Goal: Task Accomplishment & Management: Manage account settings

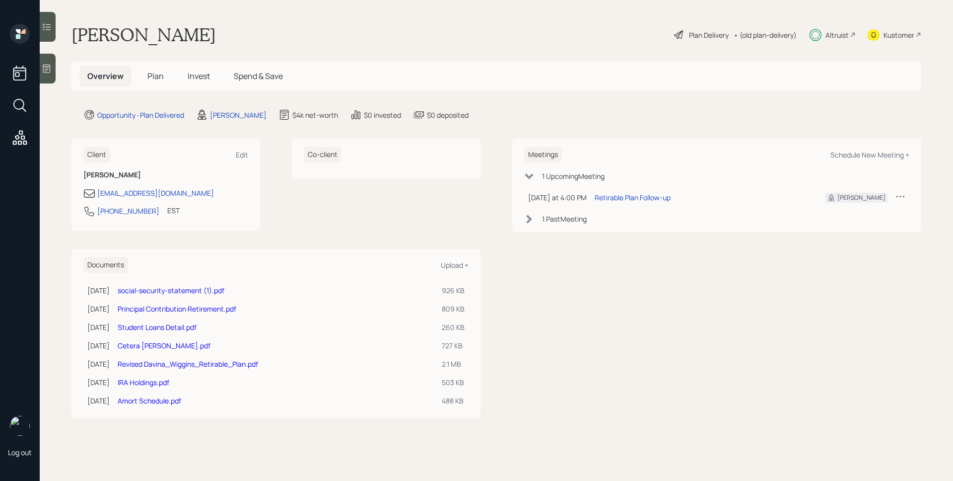
click at [159, 71] on span "Plan" at bounding box center [155, 75] width 16 height 11
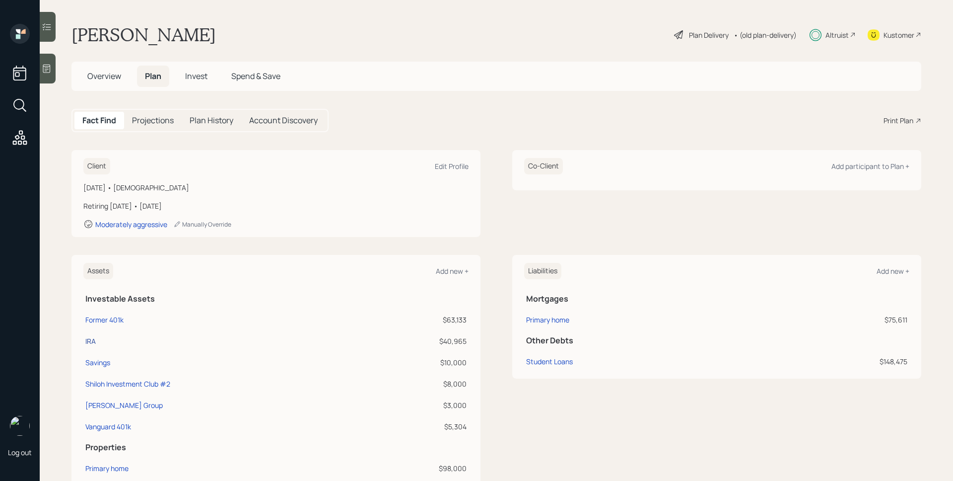
click at [87, 343] on div "IRA" at bounding box center [90, 341] width 10 height 10
select select "ira"
select select "balanced"
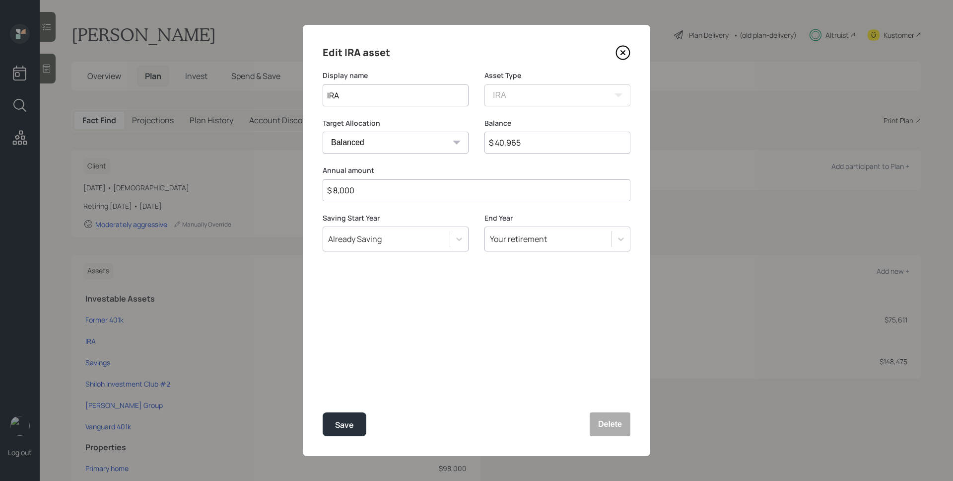
click at [414, 192] on input "$ 8,000" at bounding box center [477, 190] width 308 height 22
click at [542, 137] on input "$ 40,965" at bounding box center [558, 143] width 146 height 22
click at [542, 139] on input "$ 40,965" at bounding box center [558, 143] width 146 height 22
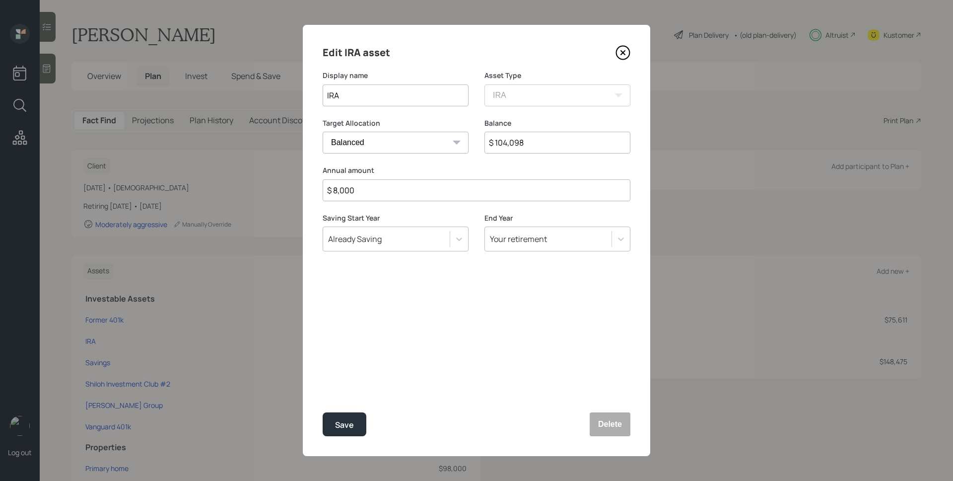
type input "$ 104,098"
click at [490, 331] on div "Edit IRA asset Display name IRA Asset Type SEP [PERSON_NAME] IRA 401(k) [PERSON…" at bounding box center [477, 240] width 348 height 431
click at [355, 420] on button "Save" at bounding box center [345, 424] width 44 height 24
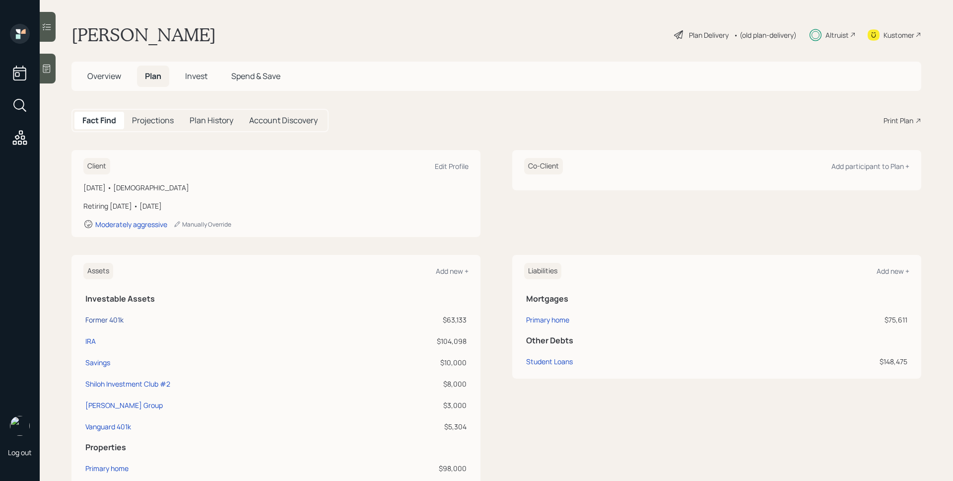
click at [109, 322] on div "Former 401k" at bounding box center [104, 319] width 38 height 10
select select "ira"
select select "balanced"
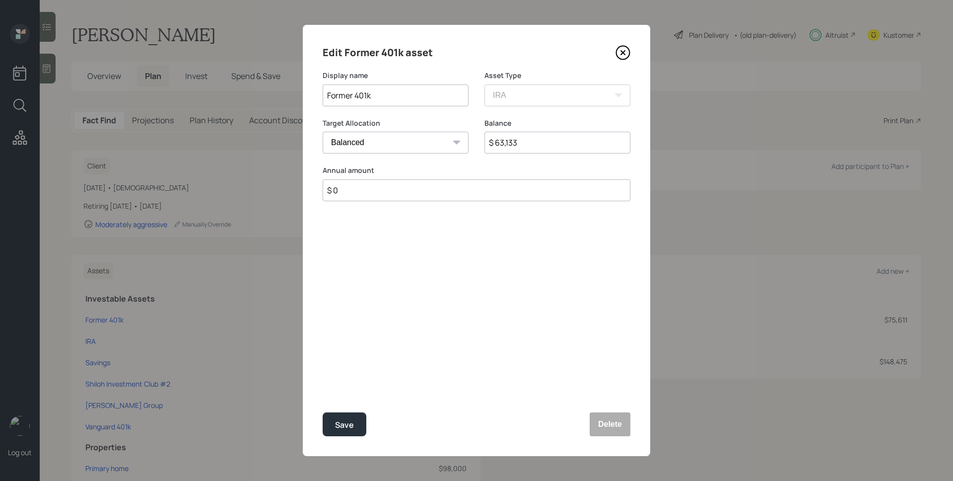
click at [557, 144] on input "$ 63,133" at bounding box center [558, 143] width 146 height 22
type input "$ 0"
click at [323, 412] on button "Save" at bounding box center [345, 424] width 44 height 24
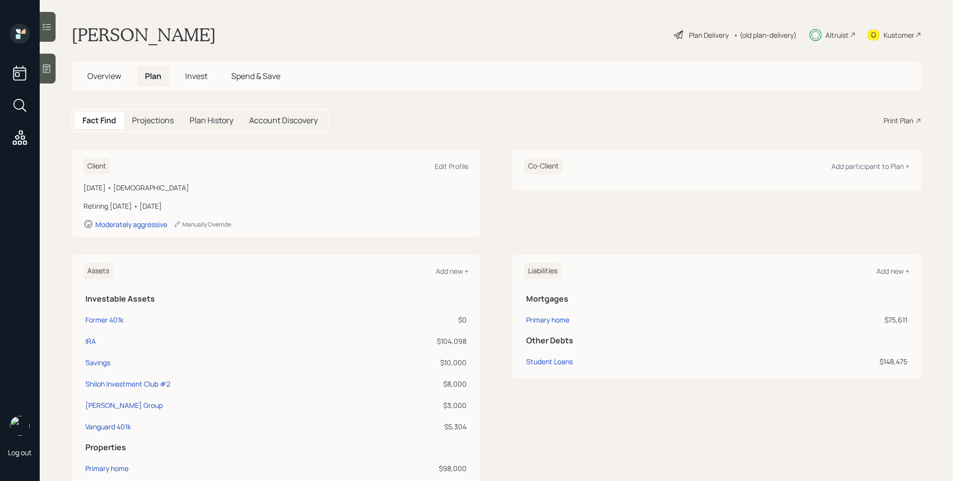
click at [207, 77] on span "Invest" at bounding box center [196, 75] width 22 height 11
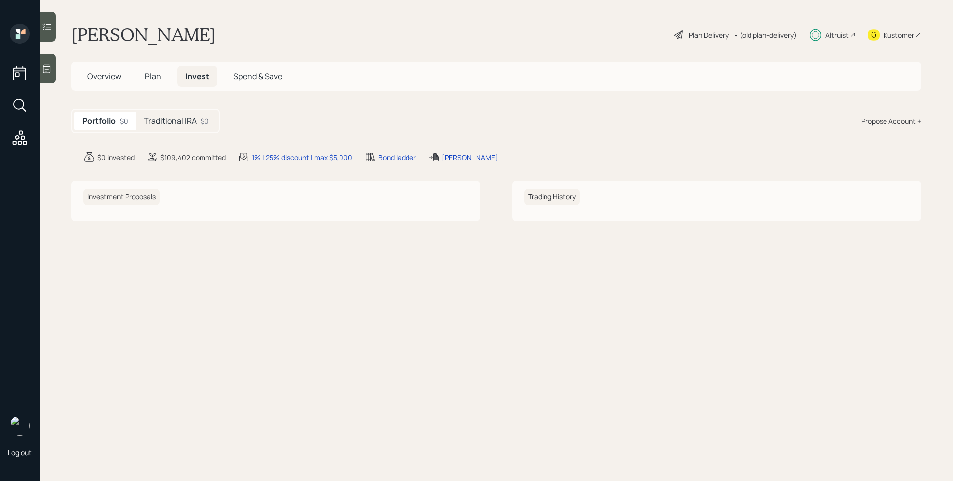
click at [192, 115] on div "Traditional IRA $0" at bounding box center [176, 121] width 81 height 18
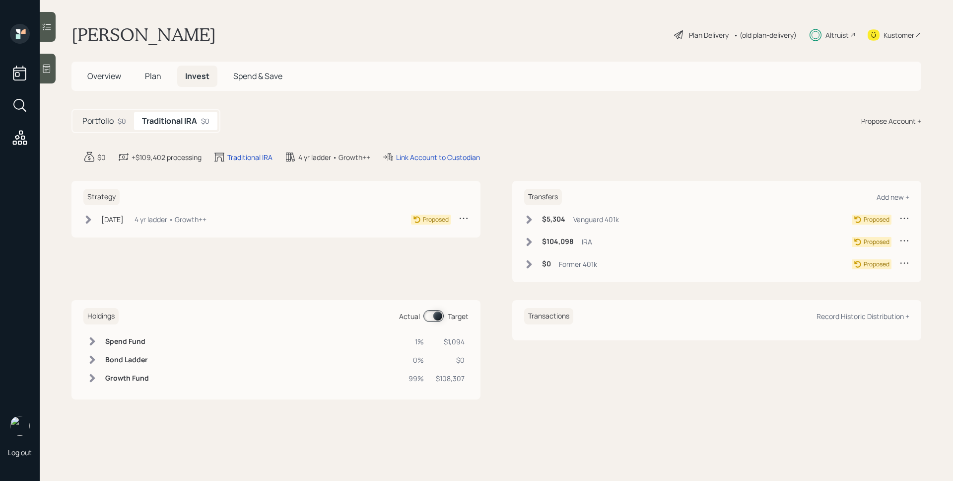
click at [908, 265] on icon at bounding box center [905, 263] width 10 height 10
click at [860, 291] on div "Cancel Transfer" at bounding box center [873, 290] width 71 height 9
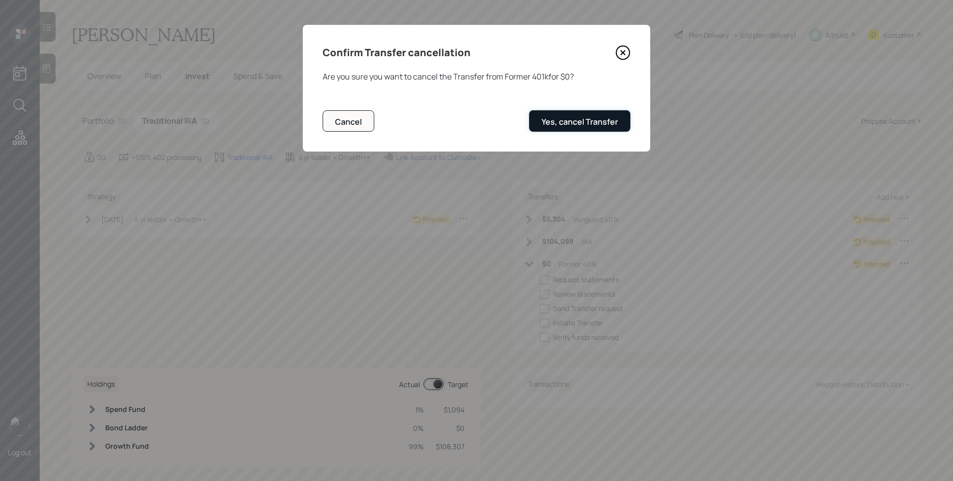
click at [589, 122] on div "Yes, cancel Transfer" at bounding box center [580, 121] width 76 height 11
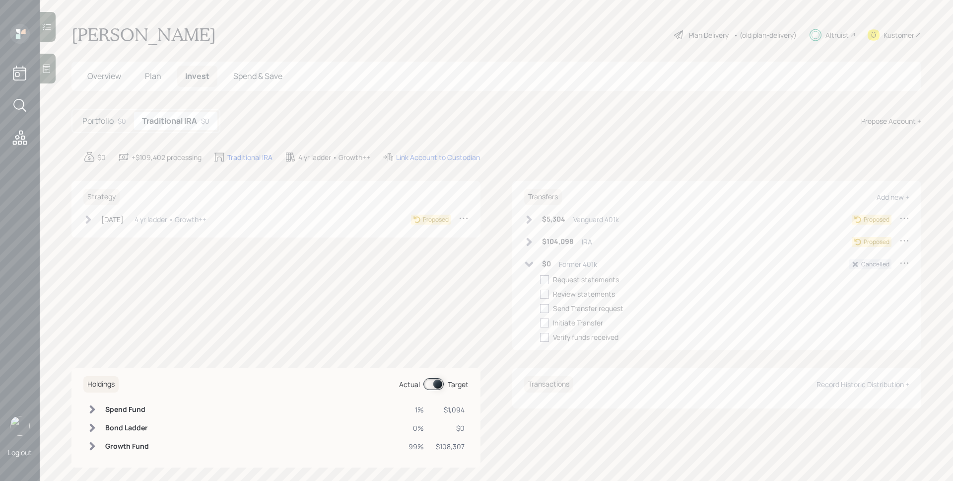
click at [527, 266] on icon at bounding box center [529, 264] width 10 height 10
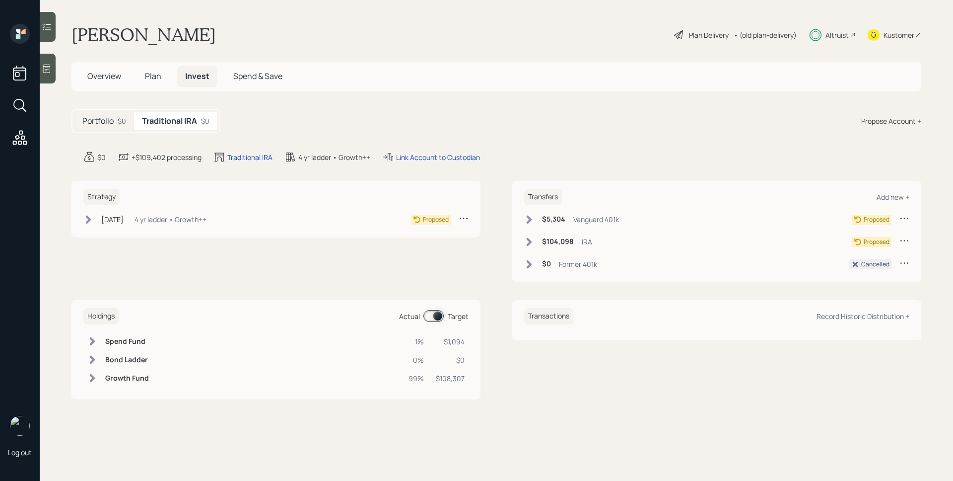
click at [526, 246] on icon at bounding box center [529, 242] width 10 height 10
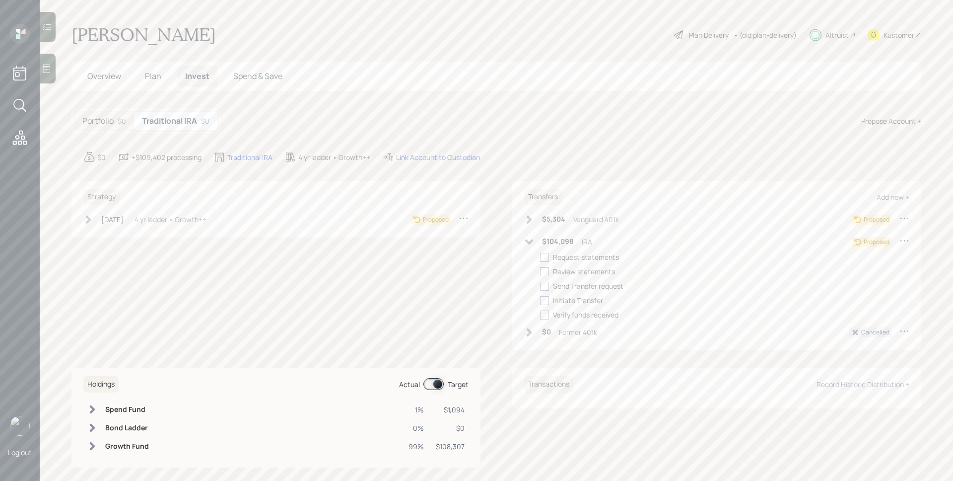
click at [526, 242] on icon at bounding box center [529, 241] width 8 height 5
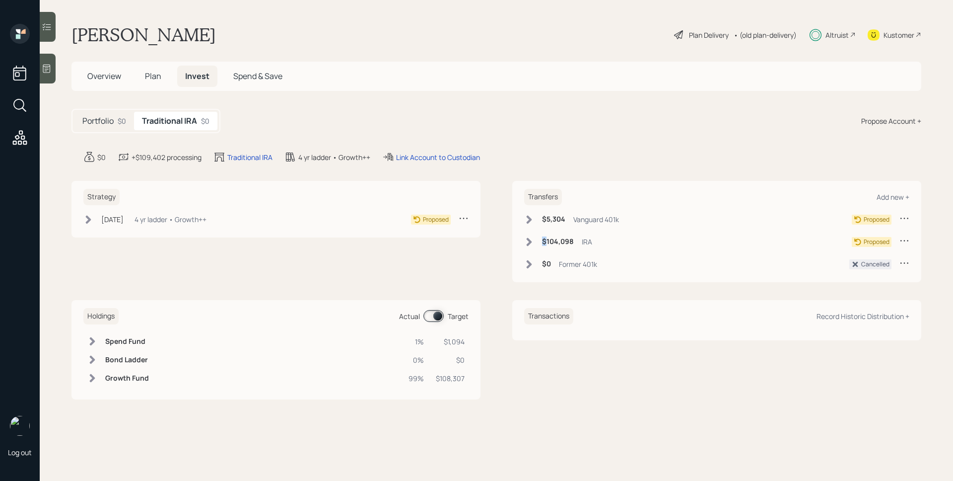
click at [526, 242] on icon at bounding box center [529, 242] width 10 height 10
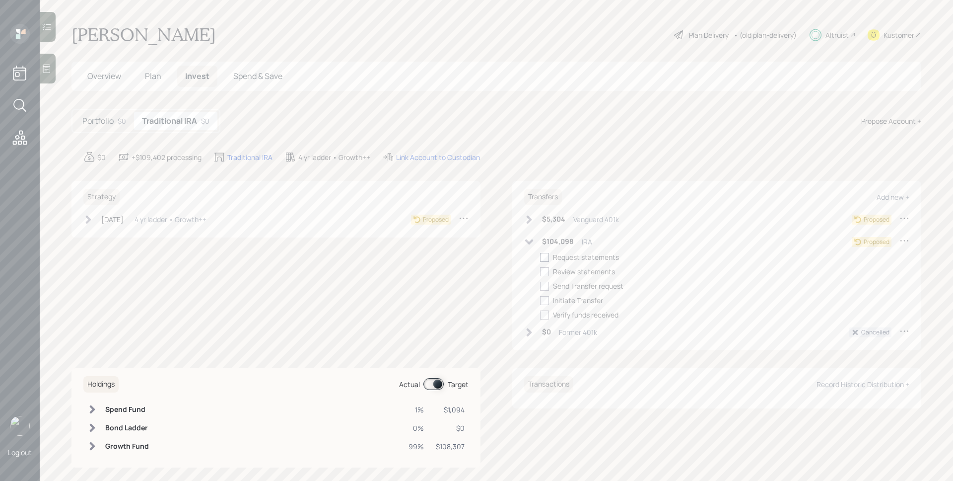
click at [540, 256] on div at bounding box center [544, 257] width 9 height 9
click at [540, 257] on input "checkbox" at bounding box center [540, 257] width 0 height 0
checkbox input "true"
click at [543, 268] on div at bounding box center [544, 271] width 9 height 9
click at [540, 271] on input "checkbox" at bounding box center [540, 271] width 0 height 0
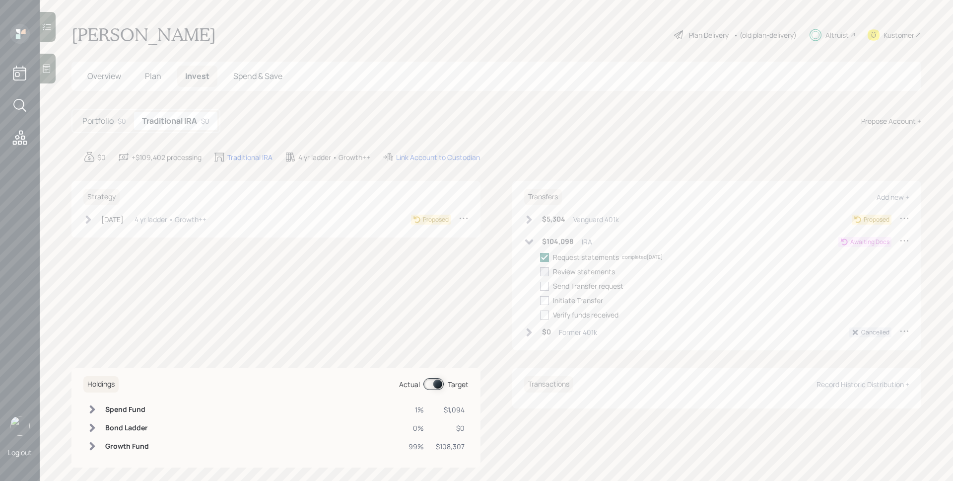
checkbox input "true"
click at [124, 219] on div "[DATE]" at bounding box center [112, 219] width 22 height 10
click at [106, 234] on div at bounding box center [103, 234] width 9 height 9
click at [99, 234] on input "checkbox" at bounding box center [99, 234] width 0 height 0
checkbox input "true"
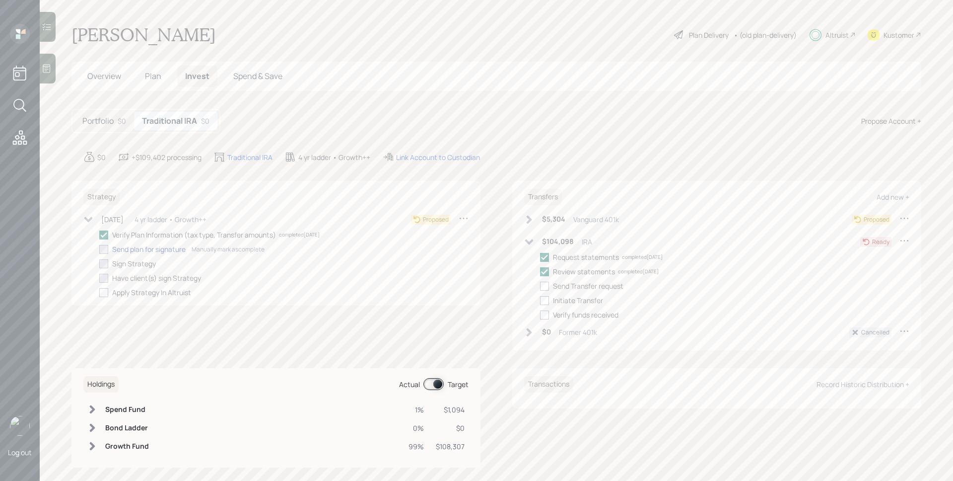
click at [168, 247] on div "Send plan for signature" at bounding box center [148, 249] width 73 height 10
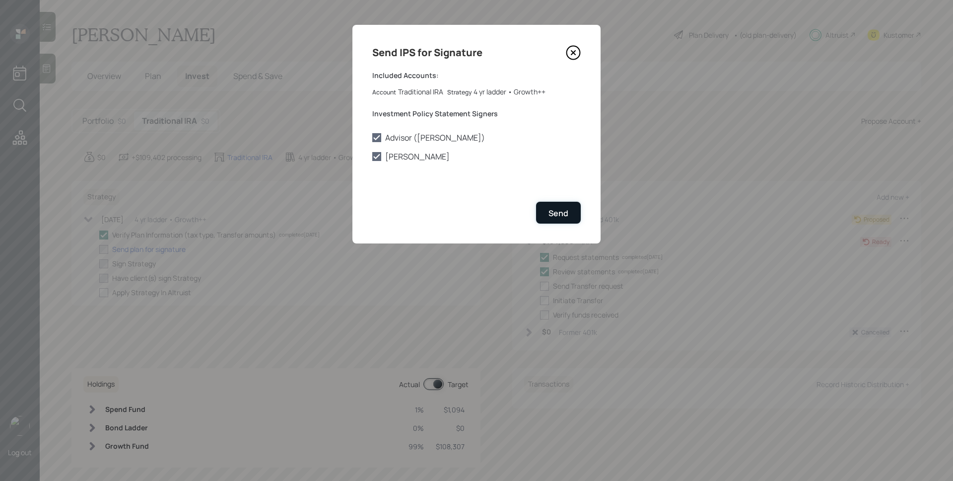
click at [545, 203] on button "Send" at bounding box center [558, 212] width 45 height 21
checkbox input "true"
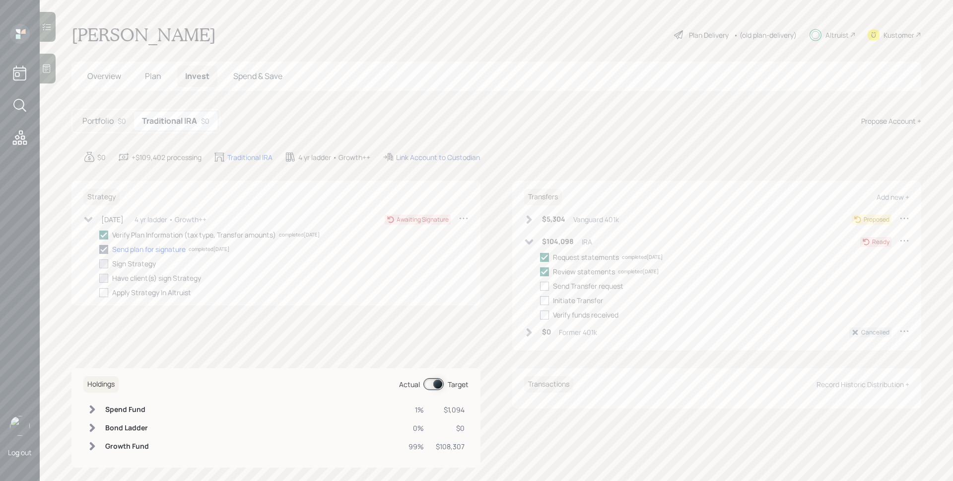
click at [426, 157] on div "Link Account to Custodian" at bounding box center [438, 157] width 84 height 10
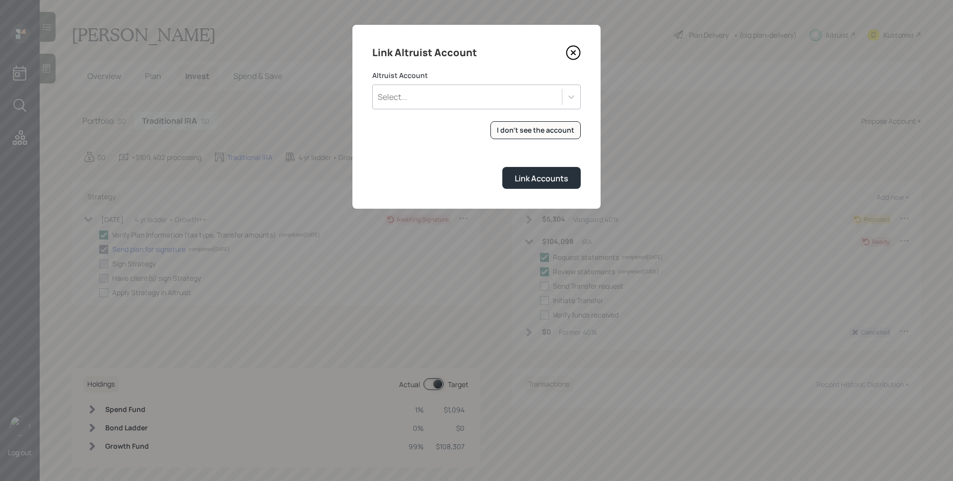
click at [486, 90] on div "Select..." at bounding box center [467, 96] width 189 height 17
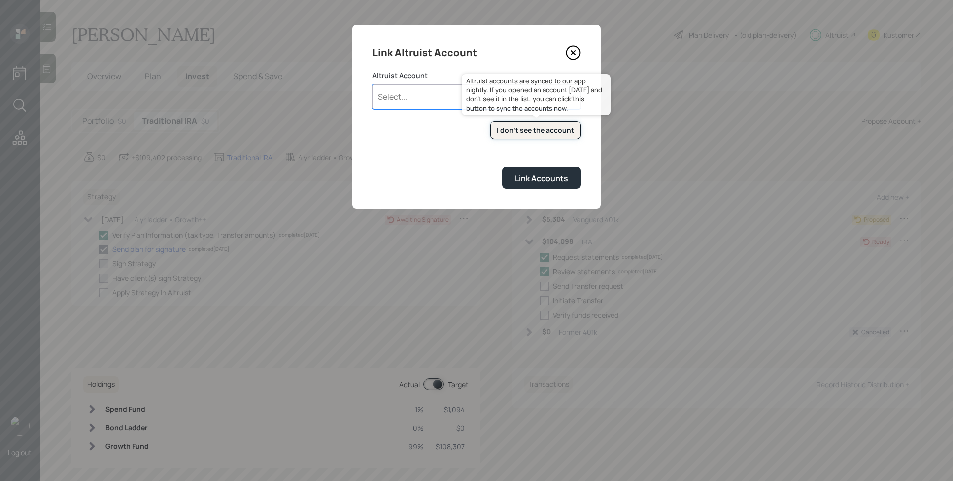
click at [561, 130] on div "I don't see the account" at bounding box center [535, 130] width 77 height 10
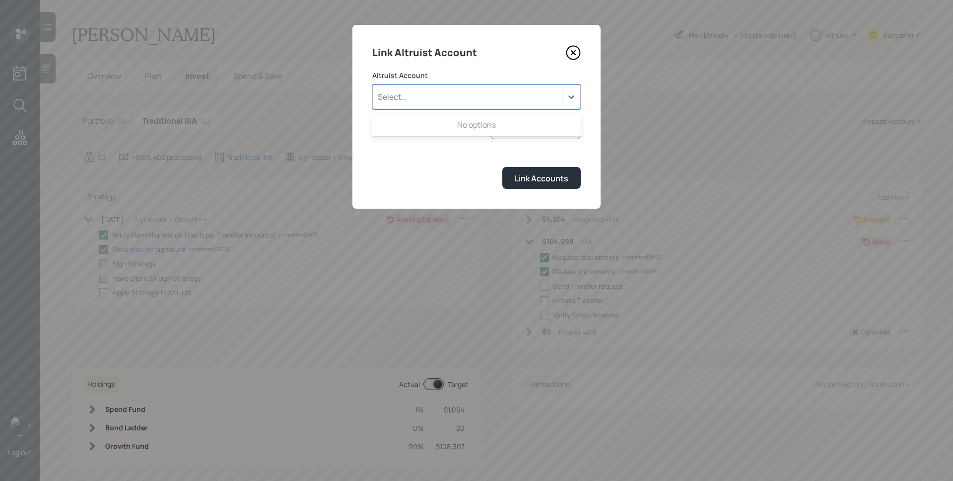
click at [530, 98] on div "Select..." at bounding box center [467, 96] width 189 height 17
drag, startPoint x: 533, startPoint y: 92, endPoint x: 531, endPoint y: 76, distance: 16.0
click at [533, 91] on div "Select..." at bounding box center [467, 96] width 189 height 17
checkbox input "true"
click at [522, 88] on div "Select..." at bounding box center [467, 96] width 189 height 17
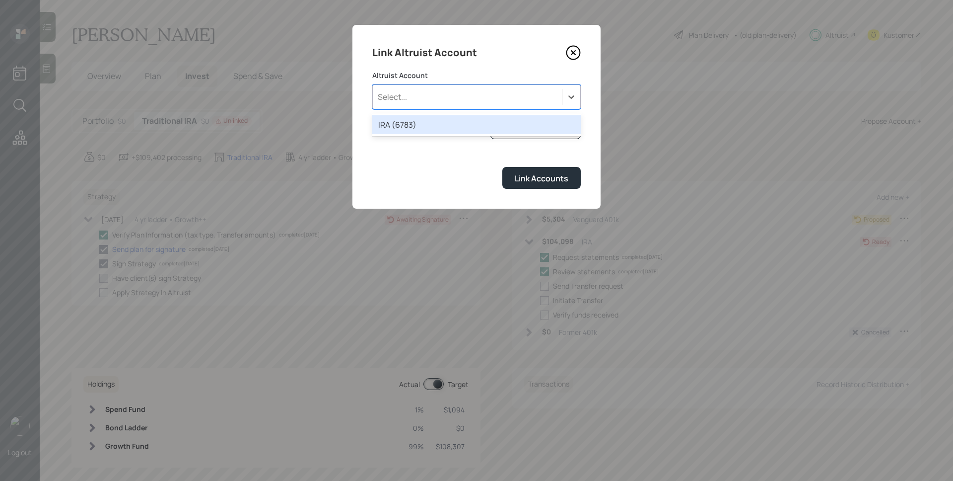
click at [459, 125] on div "IRA (6783)" at bounding box center [476, 124] width 209 height 19
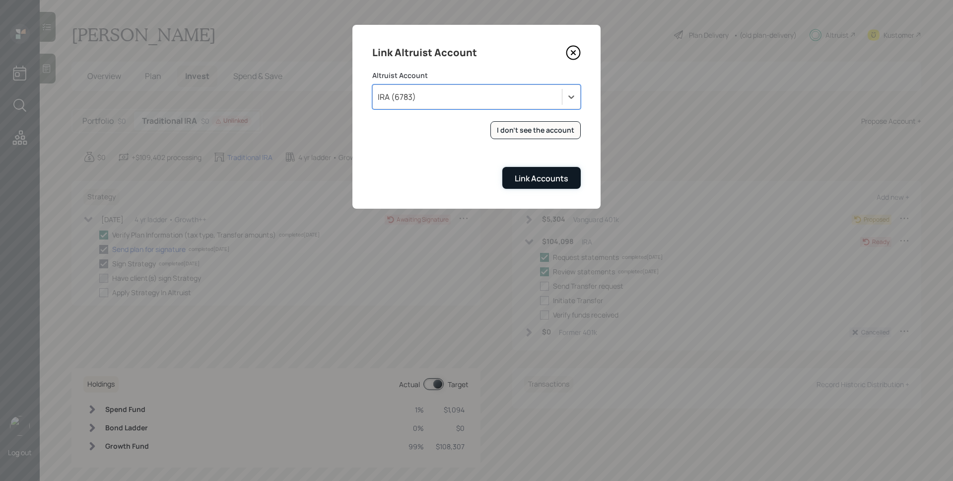
click at [540, 178] on div "Link Accounts" at bounding box center [542, 178] width 54 height 11
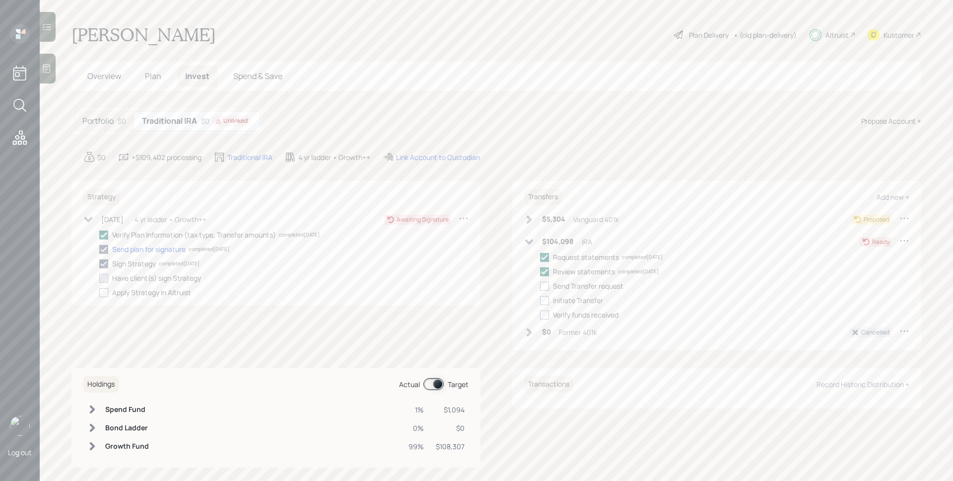
click at [542, 328] on h6 "$0" at bounding box center [546, 332] width 9 height 8
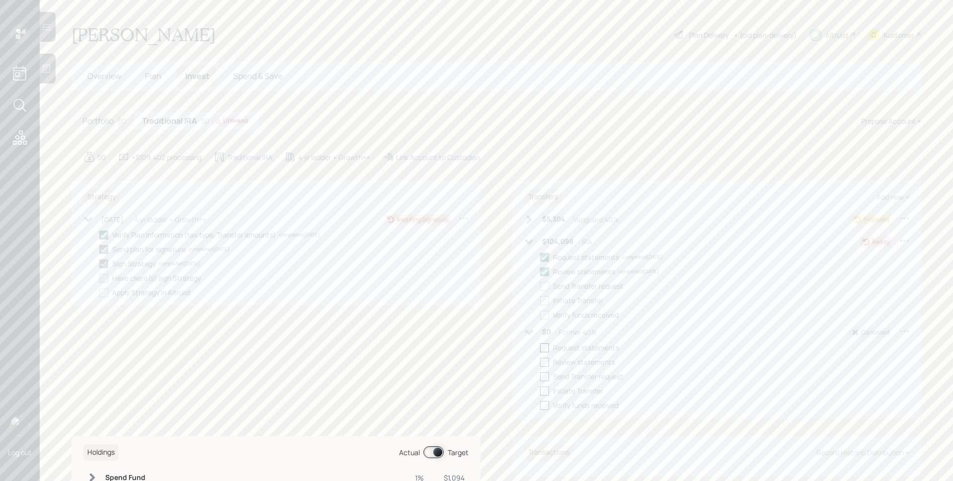
click at [542, 344] on div at bounding box center [544, 347] width 9 height 9
click at [540, 347] on input "checkbox" at bounding box center [540, 347] width 0 height 0
checkbox input "true"
click at [543, 364] on div at bounding box center [544, 361] width 9 height 9
click at [540, 362] on input "checkbox" at bounding box center [540, 361] width 0 height 0
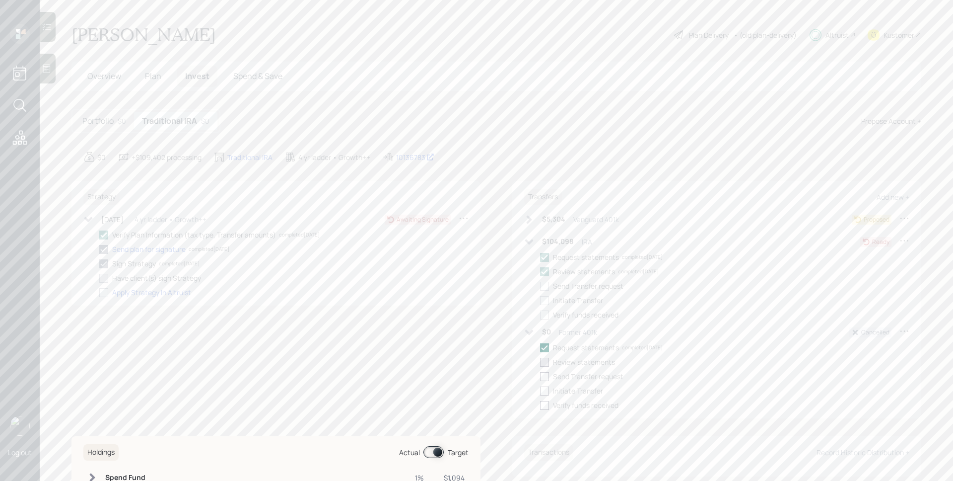
checkbox input "true"
click at [648, 137] on main "[PERSON_NAME] Plan Delivery • (old plan-delivery) Altruist Kustomer Overview Pl…" at bounding box center [496, 240] width 913 height 481
click at [230, 279] on div "Manually mark as complete" at bounding box center [243, 278] width 73 height 8
checkbox input "true"
click at [105, 290] on div at bounding box center [103, 292] width 9 height 9
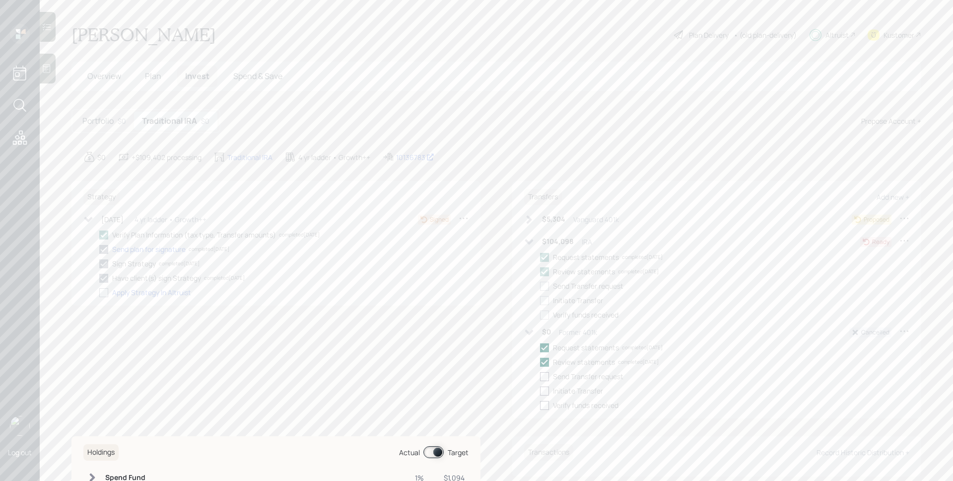
click at [99, 292] on input "checkbox" at bounding box center [99, 292] width 0 height 0
checkbox input "true"
click at [343, 375] on div "Strategy Propose + [DATE] [DATE] 5:59 PM EDT 4 yr ladder • Growth++ Implemented…" at bounding box center [275, 299] width 409 height 237
click at [526, 241] on icon at bounding box center [529, 241] width 8 height 5
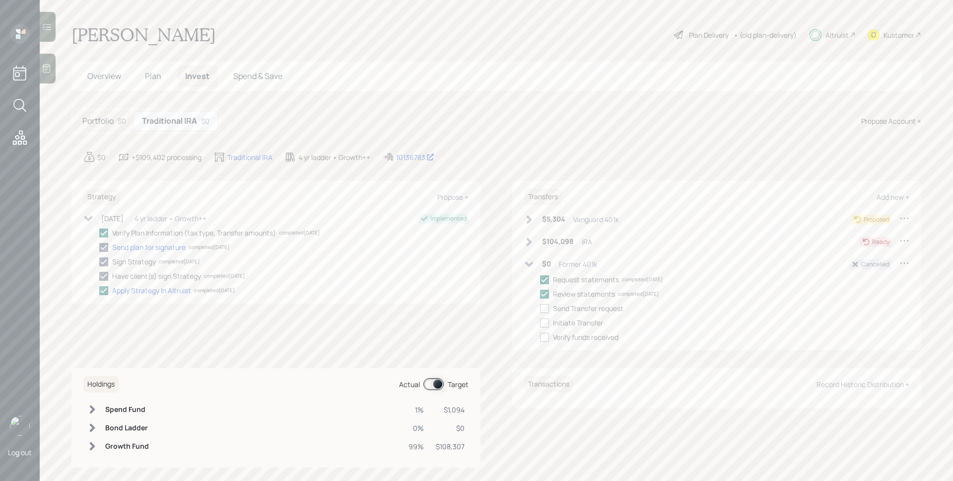
click at [527, 267] on icon at bounding box center [529, 264] width 10 height 10
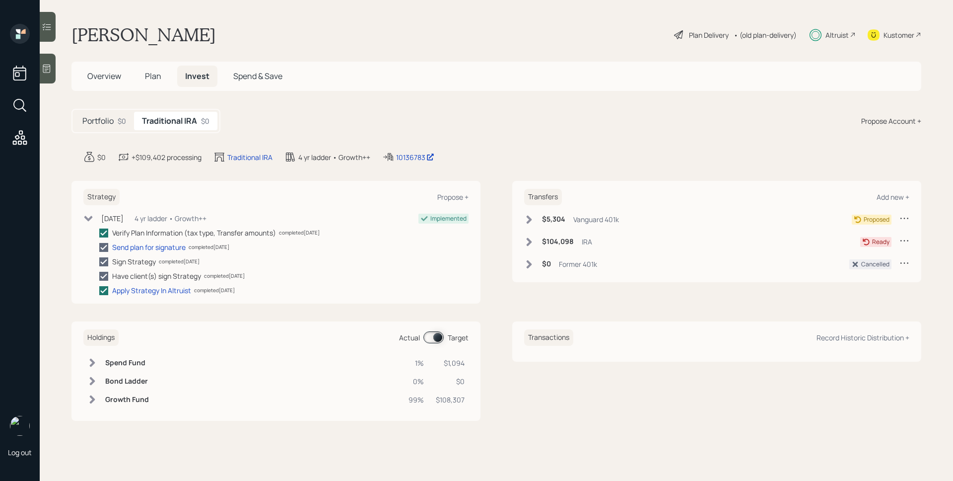
click at [121, 76] on span "Overview" at bounding box center [104, 75] width 34 height 11
